Goal: Task Accomplishment & Management: Manage account settings

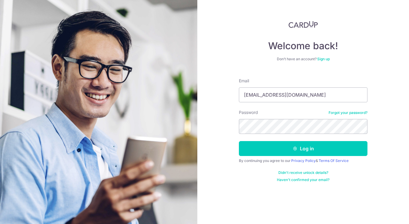
click at [316, 96] on input "[EMAIL_ADDRESS][DOMAIN_NAME]" at bounding box center [303, 95] width 128 height 15
drag, startPoint x: 329, startPoint y: 96, endPoint x: 155, endPoint y: 91, distance: 173.9
click at [159, 93] on section "Welcome back! Don’t have an account? Sign up Email [EMAIL_ADDRESS][DOMAIN_NAME]…" at bounding box center [204, 112] width 409 height 224
type input "[EMAIL_ADDRESS][DOMAIN_NAME]"
click at [303, 153] on button "Log in" at bounding box center [303, 148] width 128 height 15
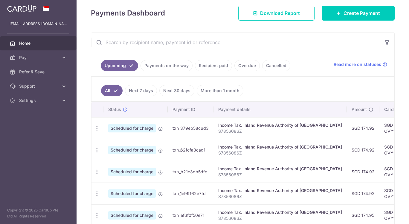
scroll to position [90, 0]
